Goal: Book appointment/travel/reservation

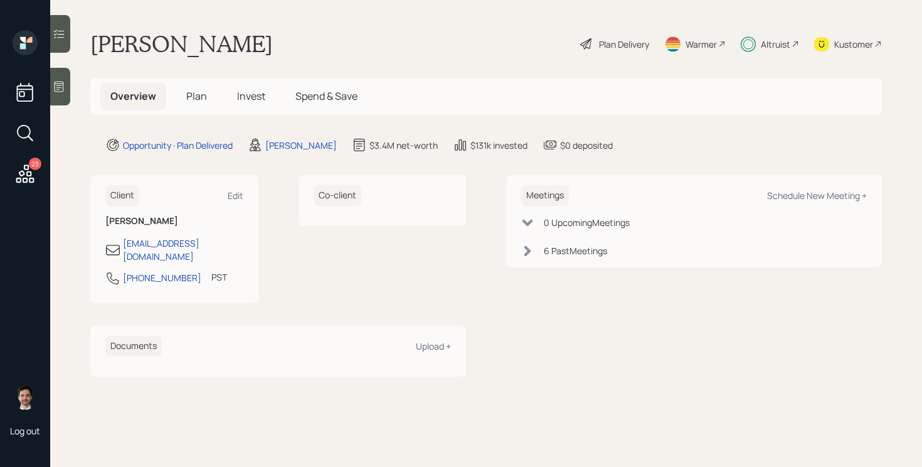
click at [818, 188] on div "Meetings Schedule New Meeting +" at bounding box center [694, 195] width 346 height 21
click at [814, 196] on div "Schedule New Meeting +" at bounding box center [817, 196] width 100 height 12
select select "ef6b64e1-8f62-4a74-b865-a7df4b35b836"
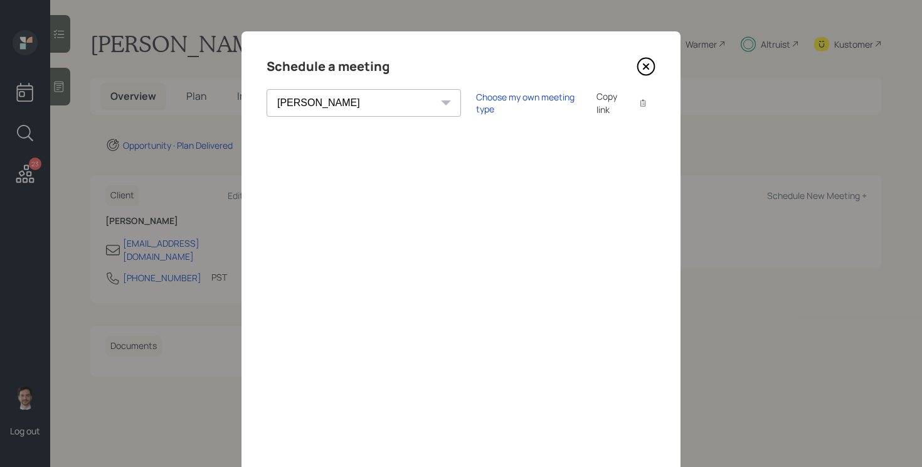
click at [648, 65] on icon at bounding box center [646, 66] width 5 height 5
